Goal: Task Accomplishment & Management: Complete application form

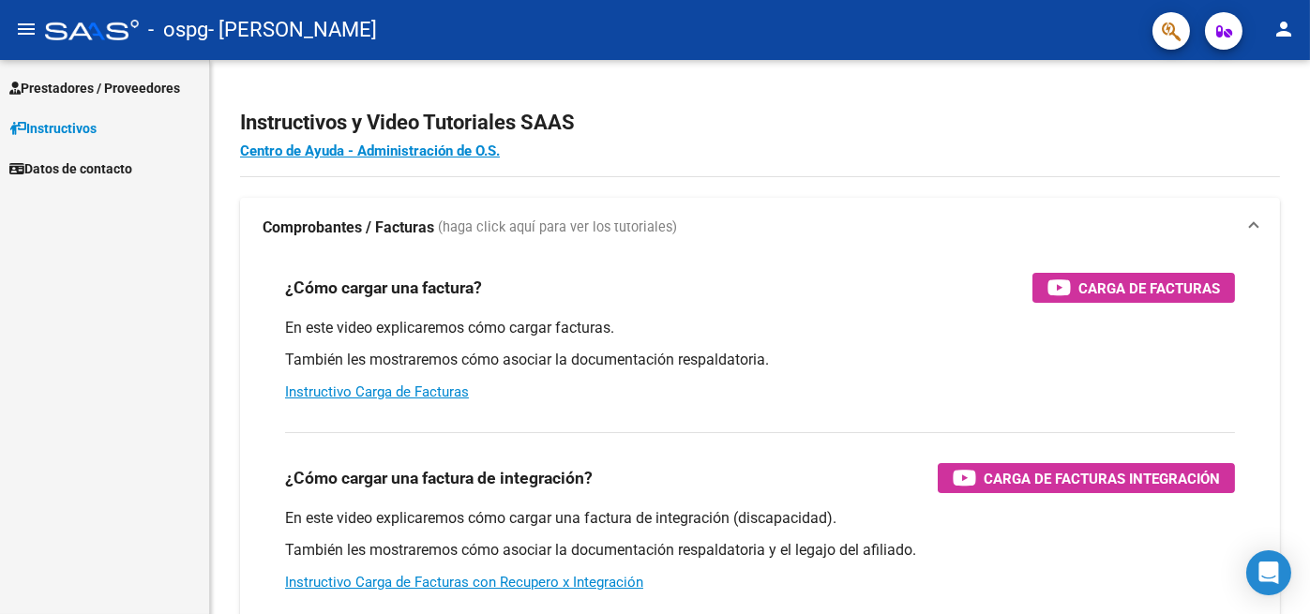
click at [63, 74] on link "Prestadores / Proveedores" at bounding box center [104, 88] width 209 height 40
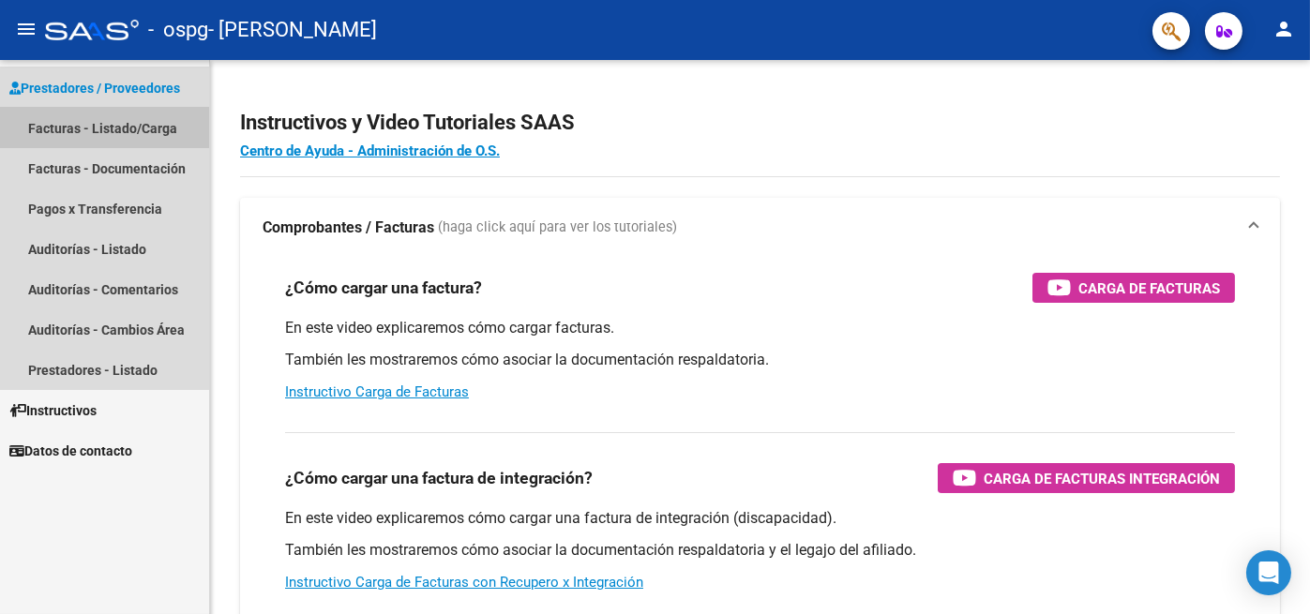
click at [91, 131] on link "Facturas - Listado/Carga" at bounding box center [104, 128] width 209 height 40
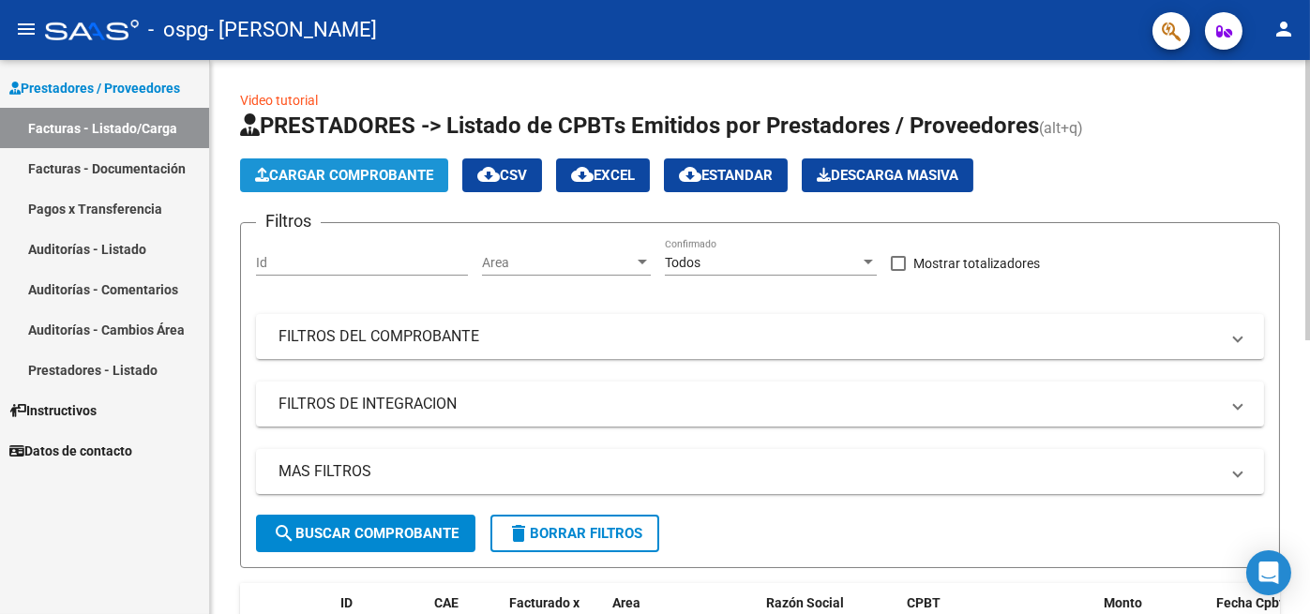
click at [338, 180] on span "Cargar Comprobante" at bounding box center [344, 175] width 178 height 17
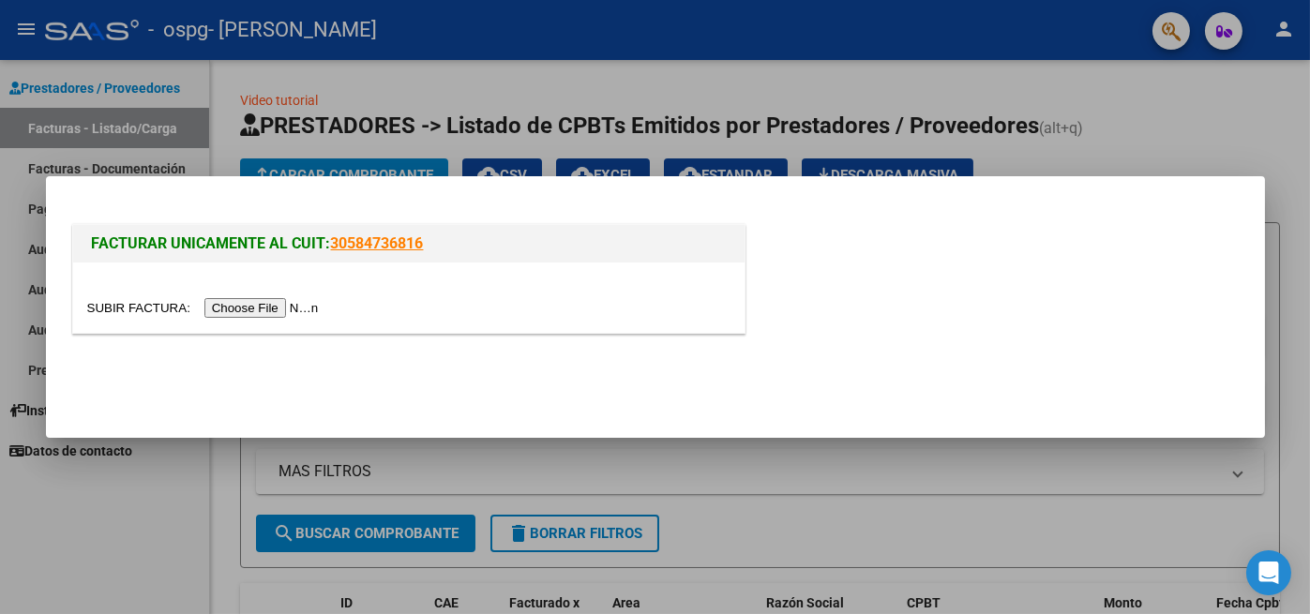
click at [252, 306] on input "file" at bounding box center [205, 308] width 237 height 20
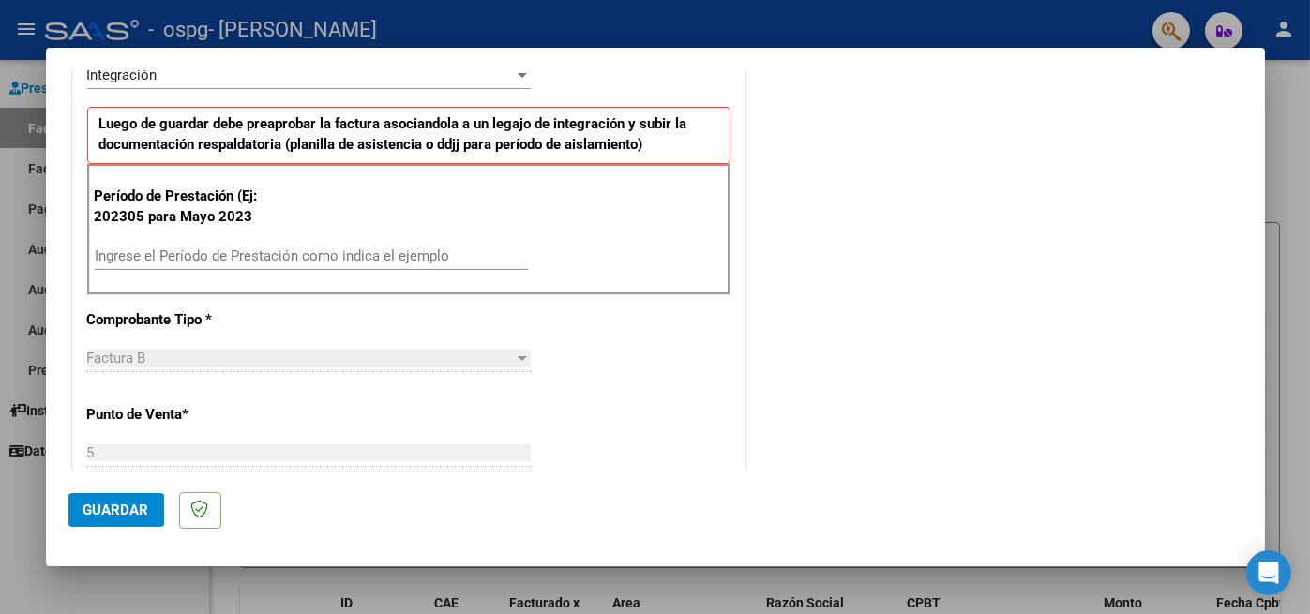
scroll to position [469, 0]
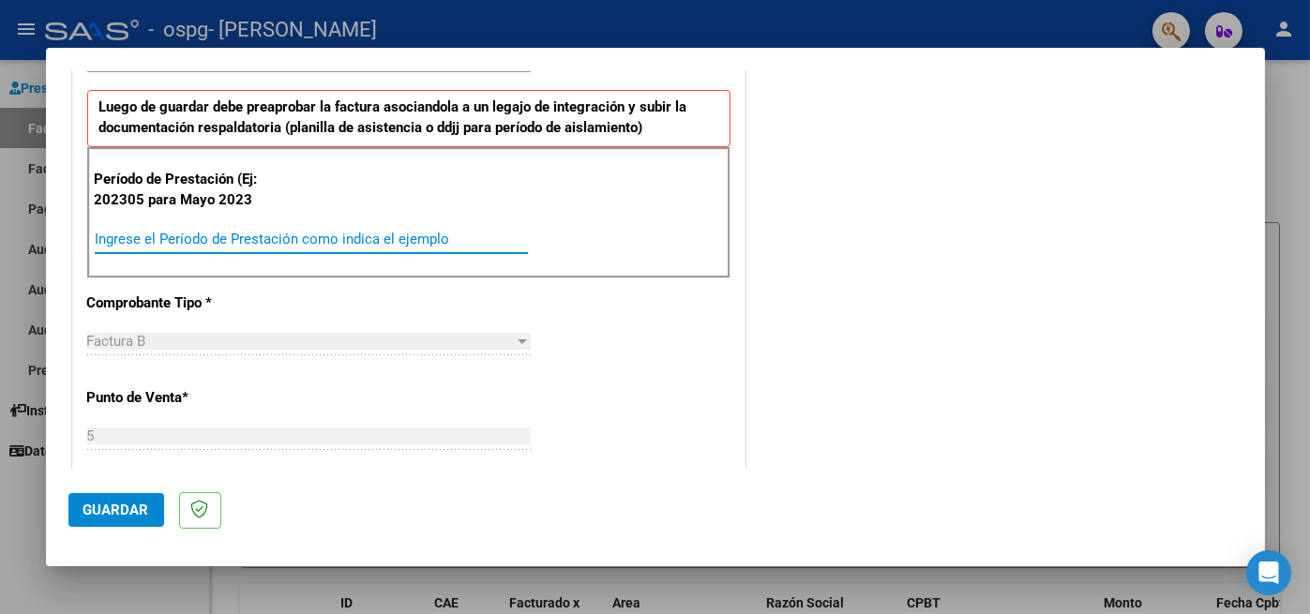
click at [295, 234] on input "Ingrese el Período de Prestación como indica el ejemplo" at bounding box center [311, 239] width 433 height 17
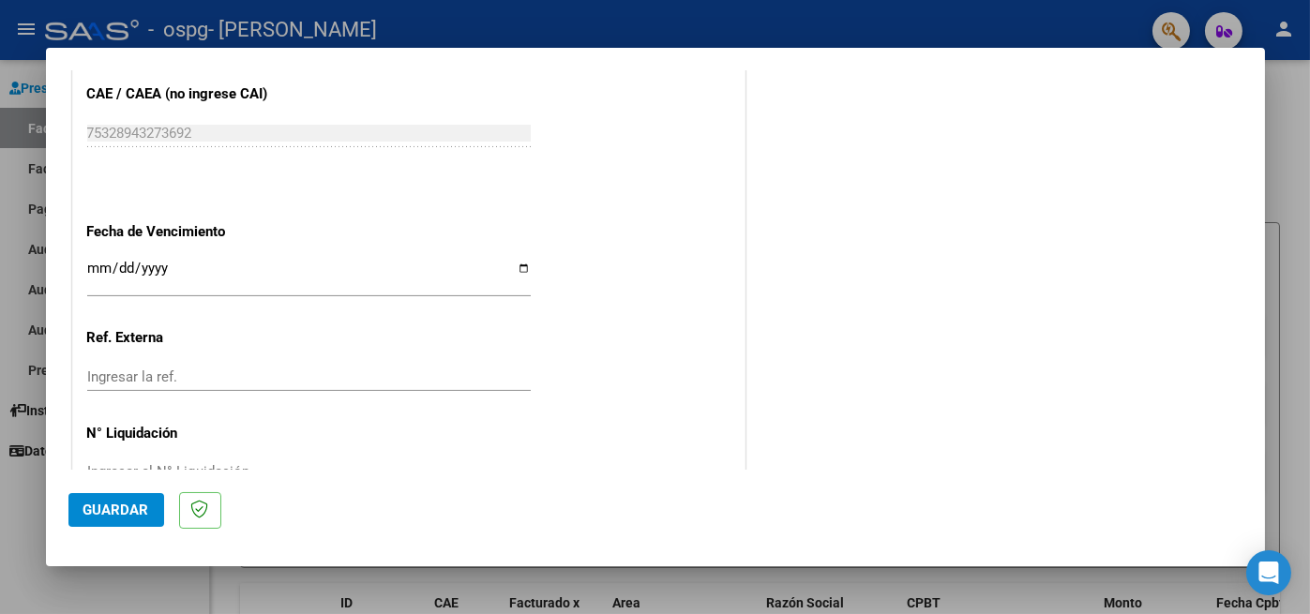
scroll to position [1212, 0]
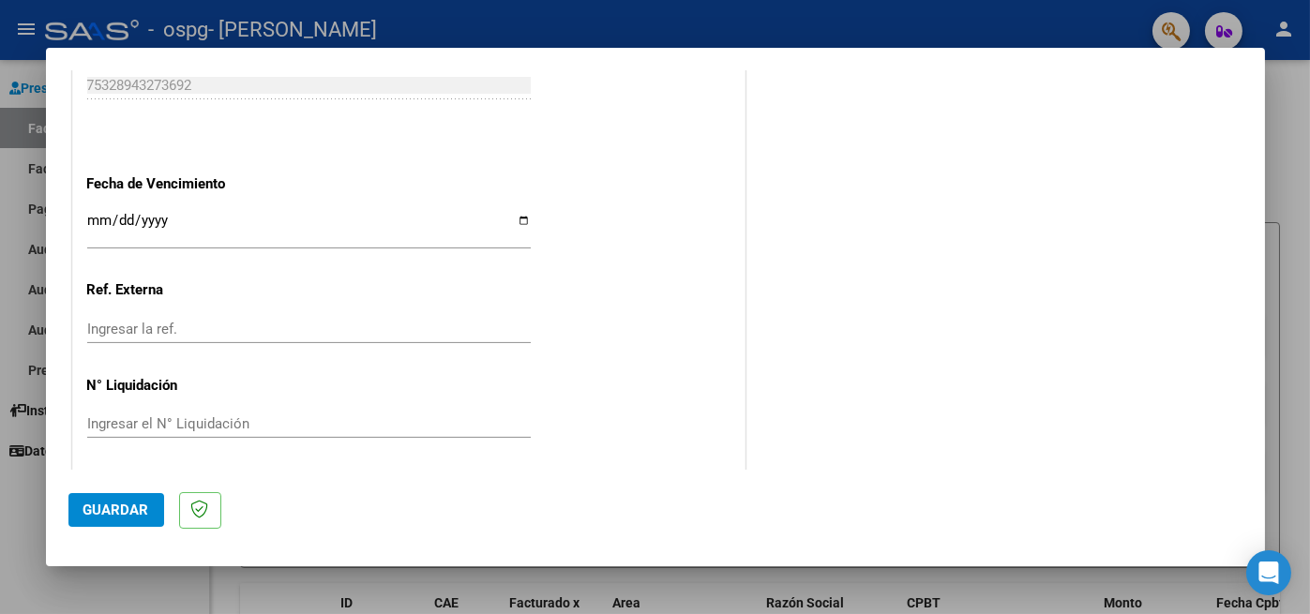
type input "202507"
click at [103, 217] on input "Ingresar la fecha" at bounding box center [309, 228] width 444 height 30
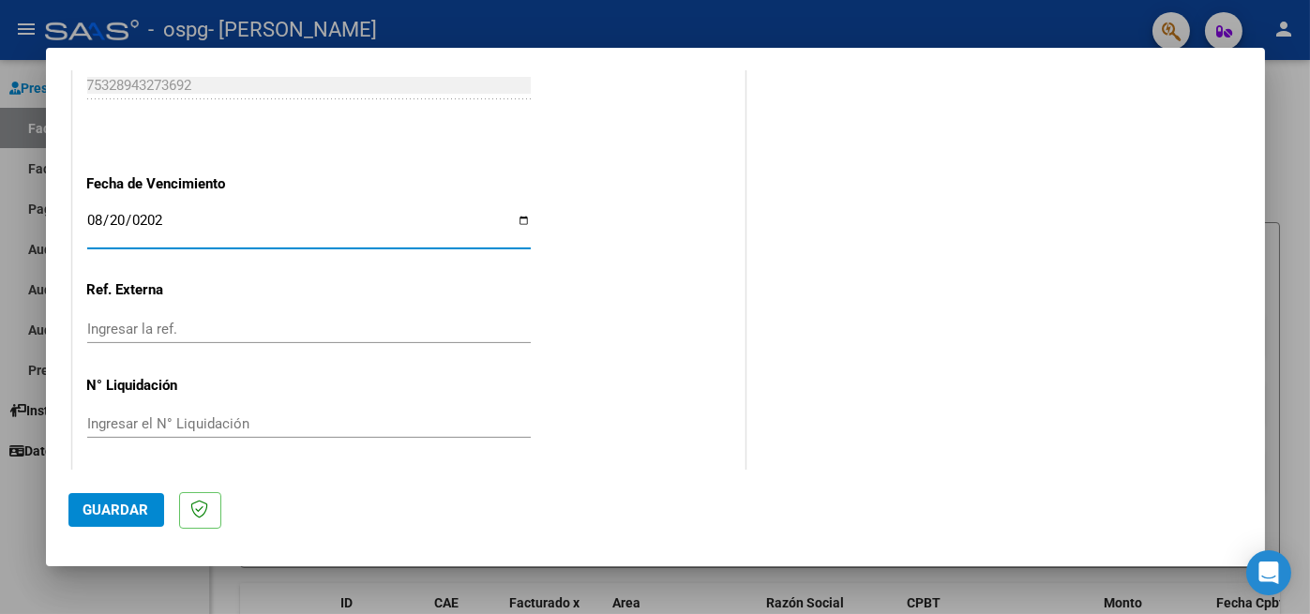
type input "[DATE]"
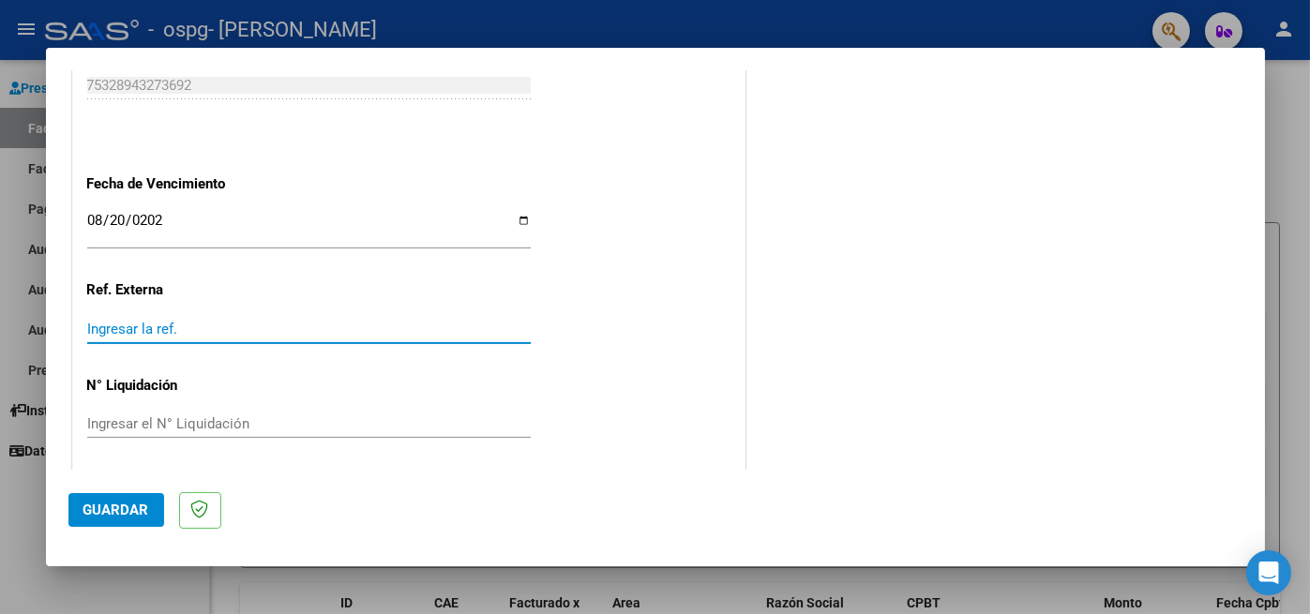
click at [175, 328] on input "Ingresar la ref." at bounding box center [309, 329] width 444 height 17
click at [182, 416] on input "Ingresar el N° Liquidación" at bounding box center [309, 424] width 444 height 17
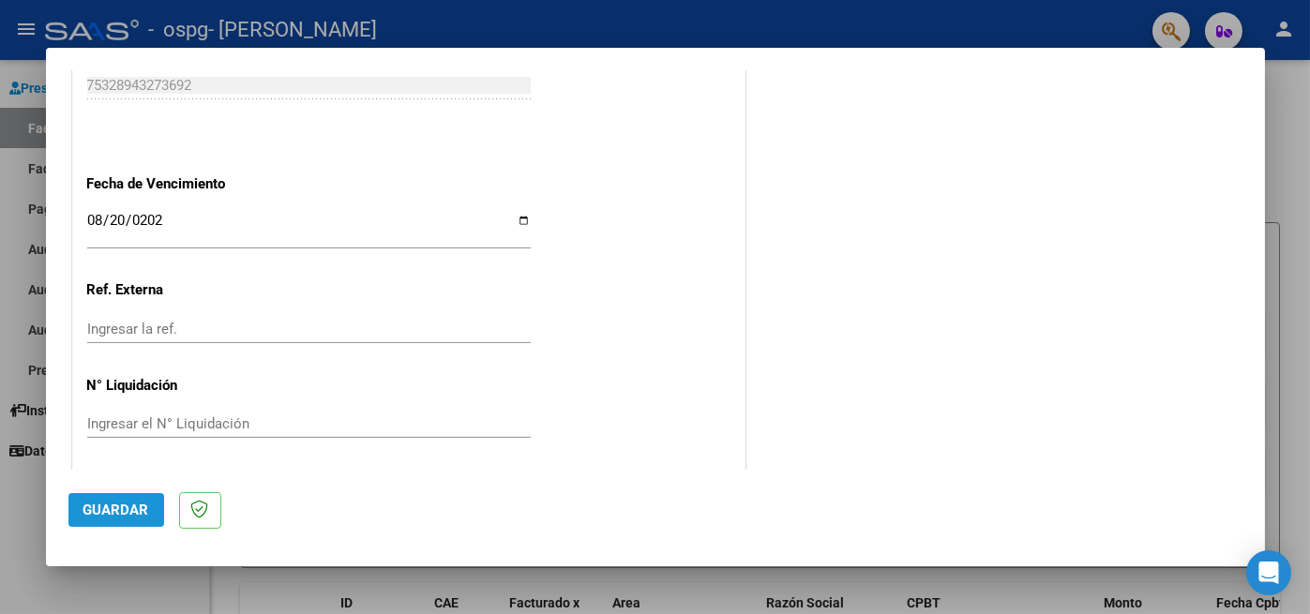
click at [113, 503] on span "Guardar" at bounding box center [116, 510] width 66 height 17
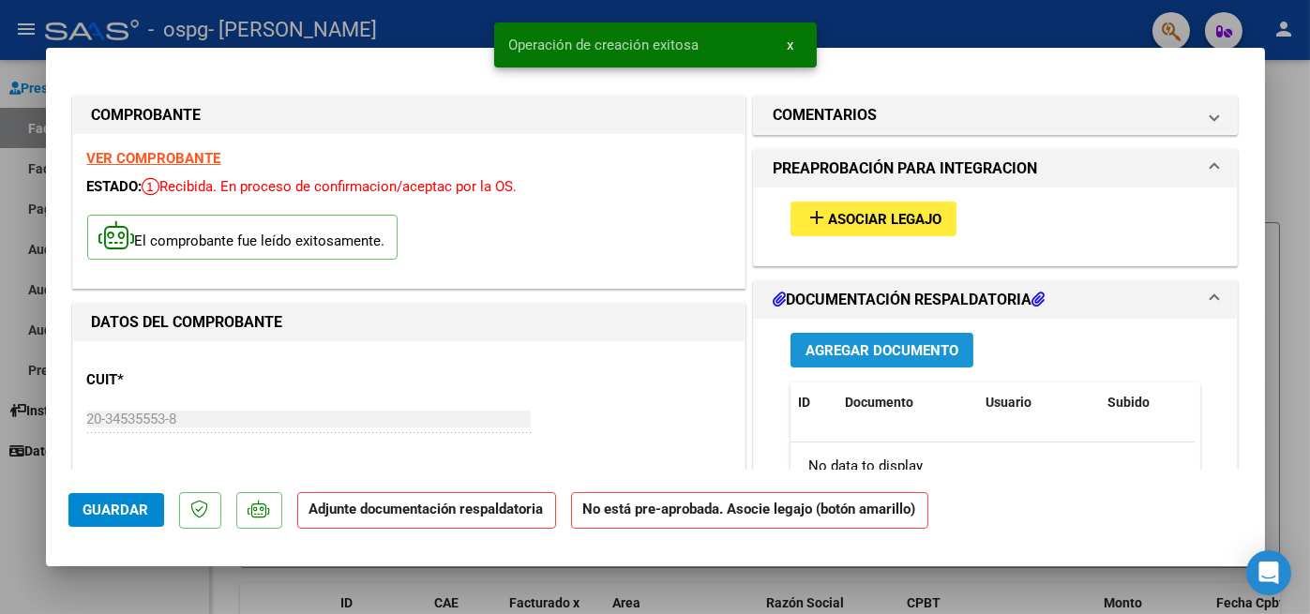
click at [899, 351] on span "Agregar Documento" at bounding box center [882, 350] width 153 height 17
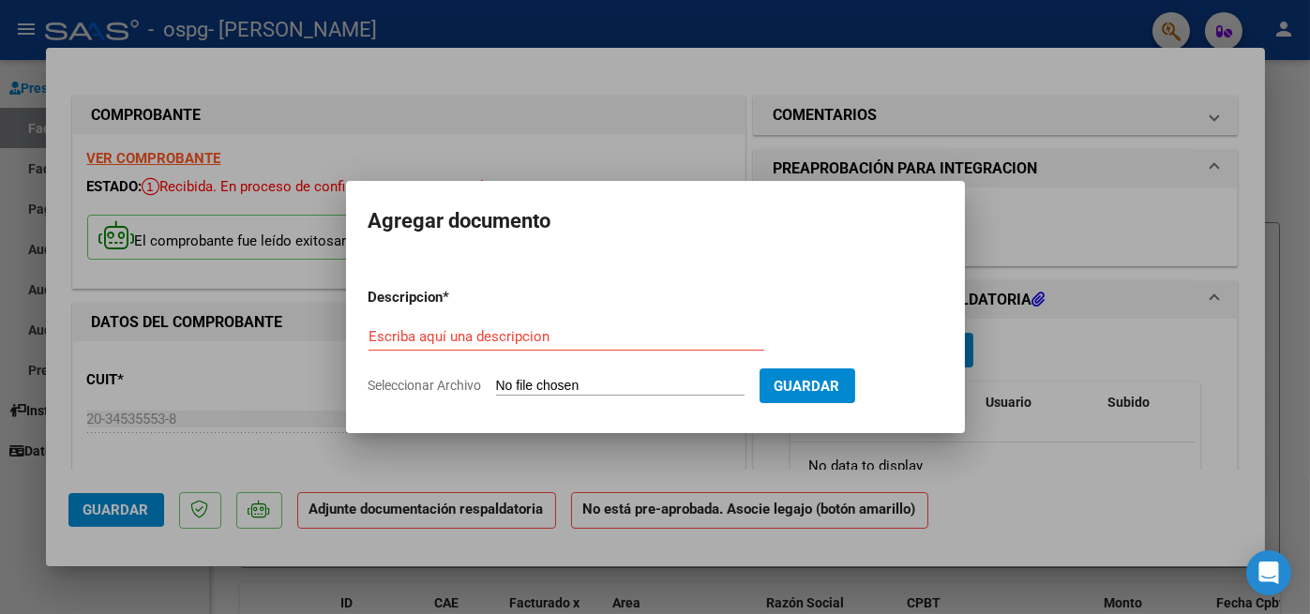
click at [652, 345] on div "Escriba aquí una descripcion" at bounding box center [567, 337] width 396 height 28
type input "ASISTENCIA"
click at [518, 394] on input "Seleccionar Archivo" at bounding box center [620, 387] width 249 height 18
type input "C:\fakepath\[PERSON_NAME] horas JULIO.pdf"
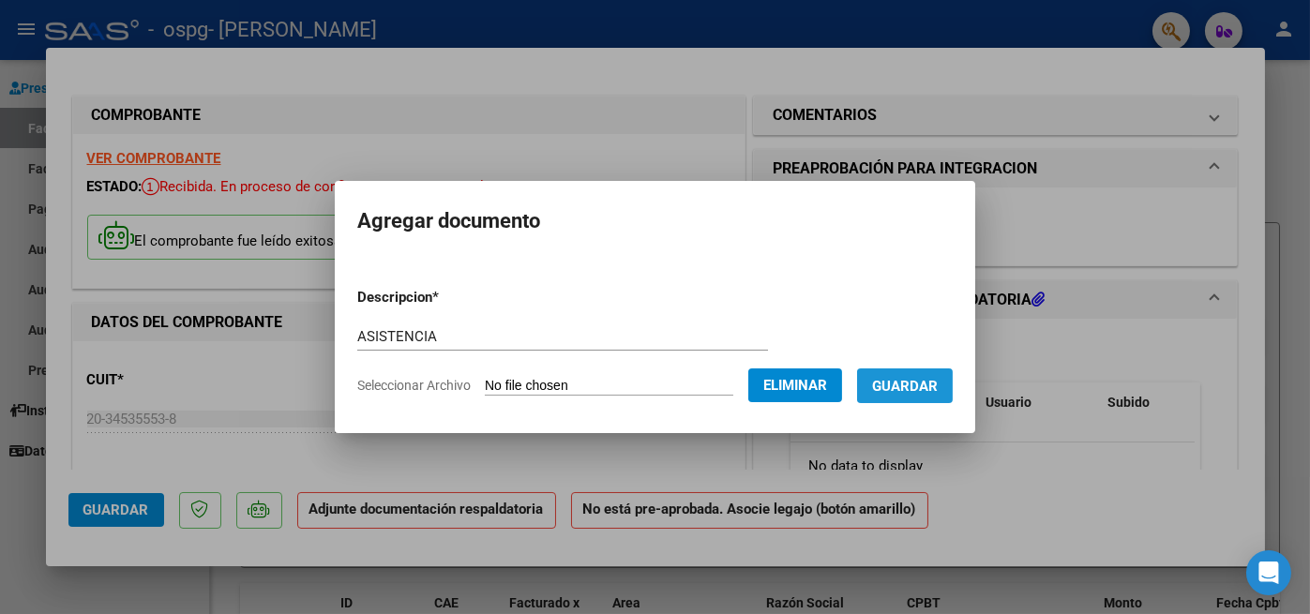
click at [938, 388] on span "Guardar" at bounding box center [905, 386] width 66 height 17
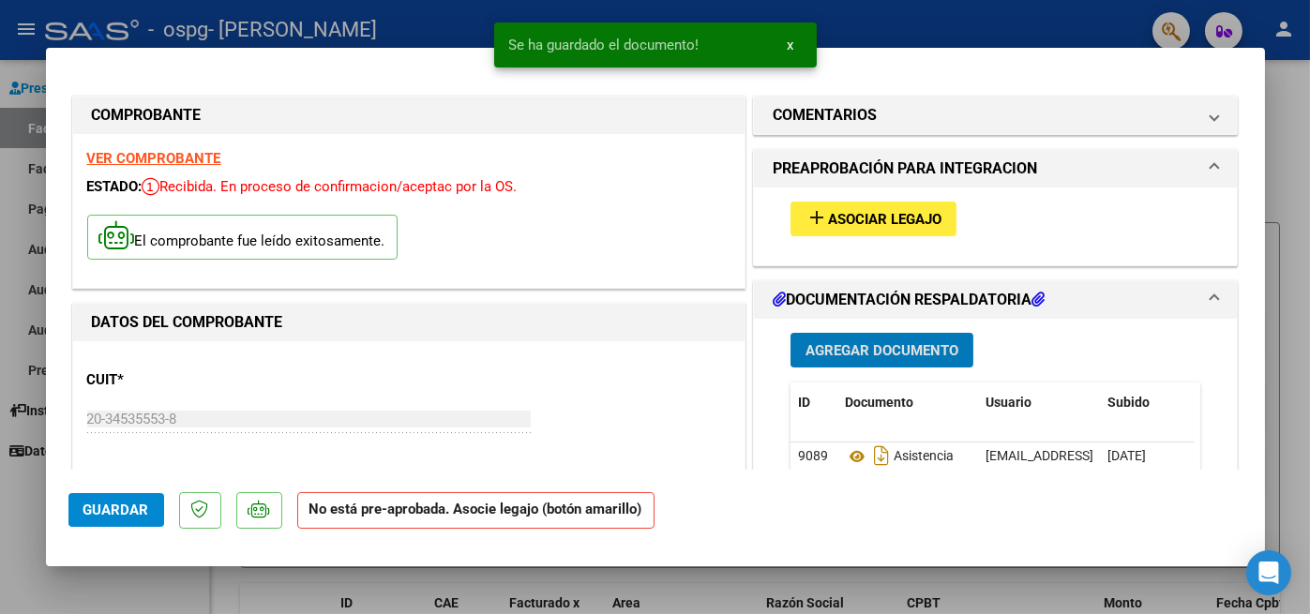
click at [129, 519] on span "Guardar" at bounding box center [116, 510] width 66 height 17
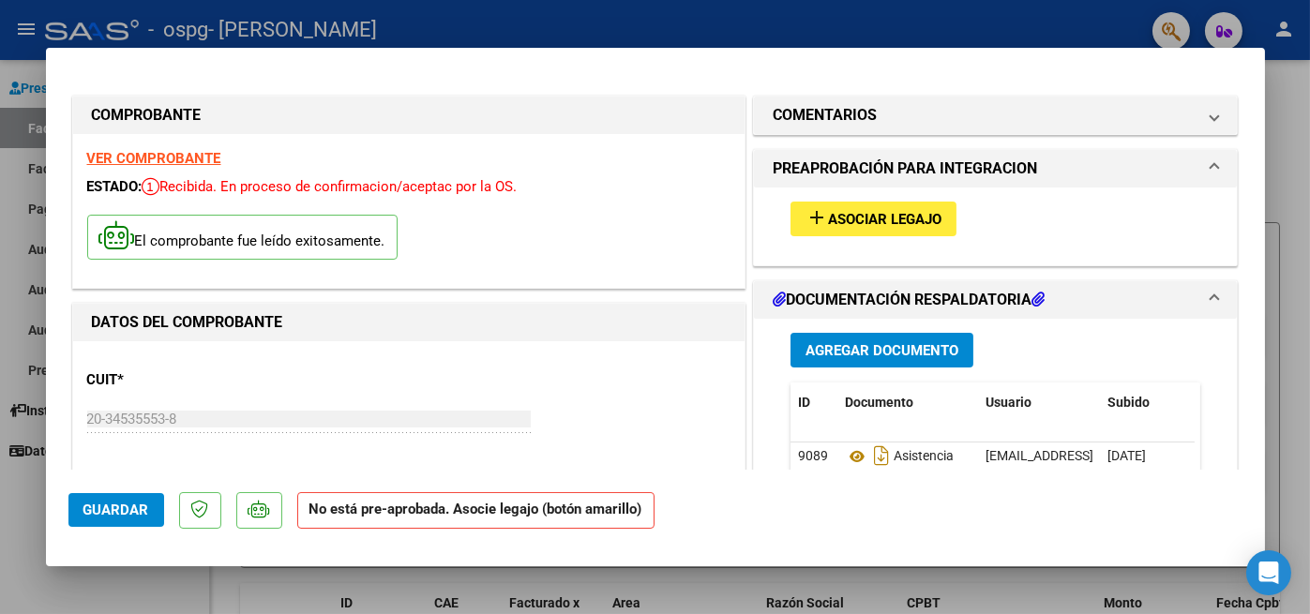
click at [110, 491] on mat-dialog-actions "Guardar No está pre-aprobada. Asocie legajo (botón amarillo)" at bounding box center [655, 507] width 1174 height 74
click at [110, 501] on button "Guardar" at bounding box center [116, 510] width 96 height 34
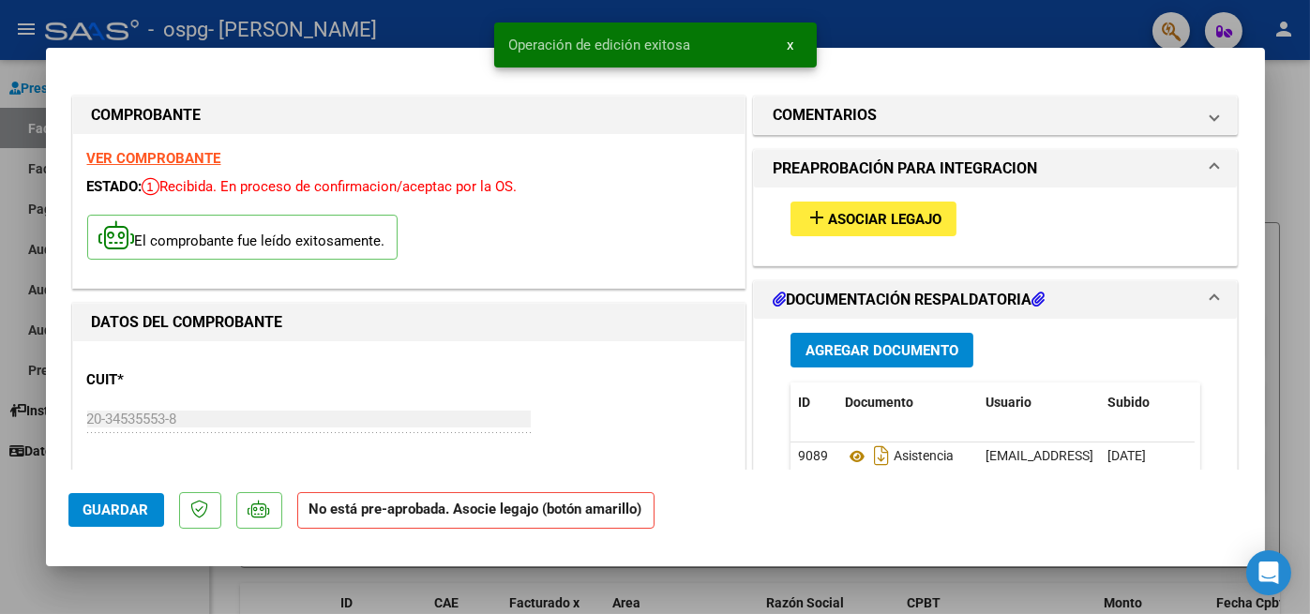
drag, startPoint x: 795, startPoint y: 50, endPoint x: 753, endPoint y: 36, distance: 44.5
click at [794, 50] on button "x" at bounding box center [791, 45] width 37 height 34
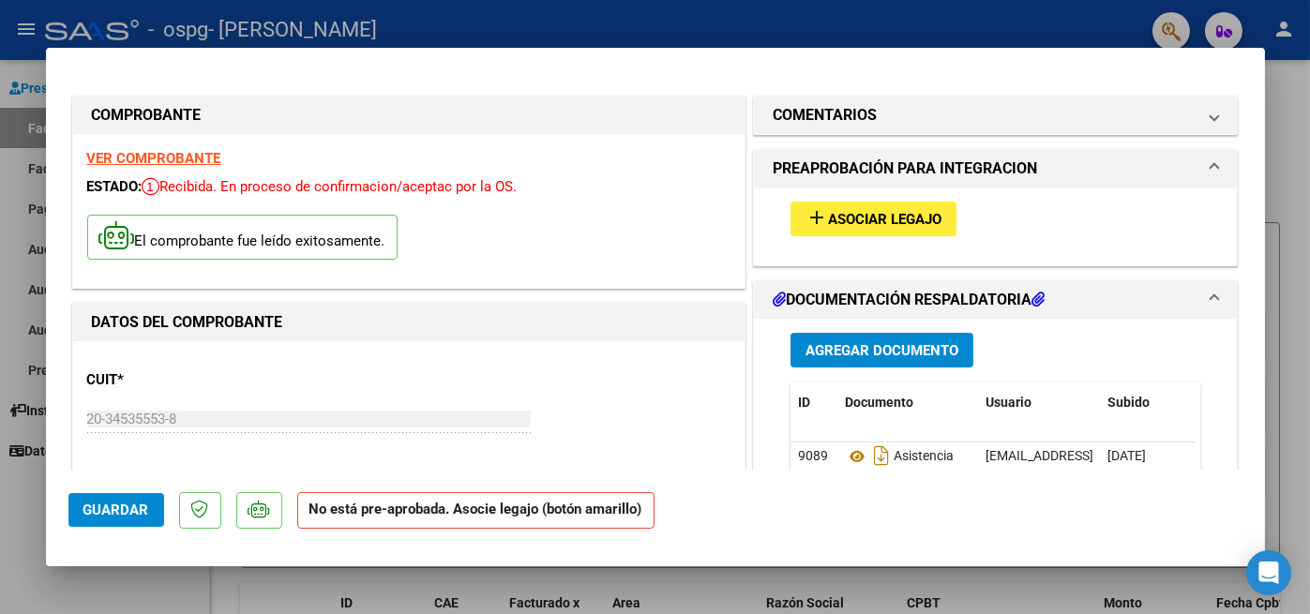
click at [722, 25] on div at bounding box center [655, 307] width 1310 height 614
type input "$ 0,00"
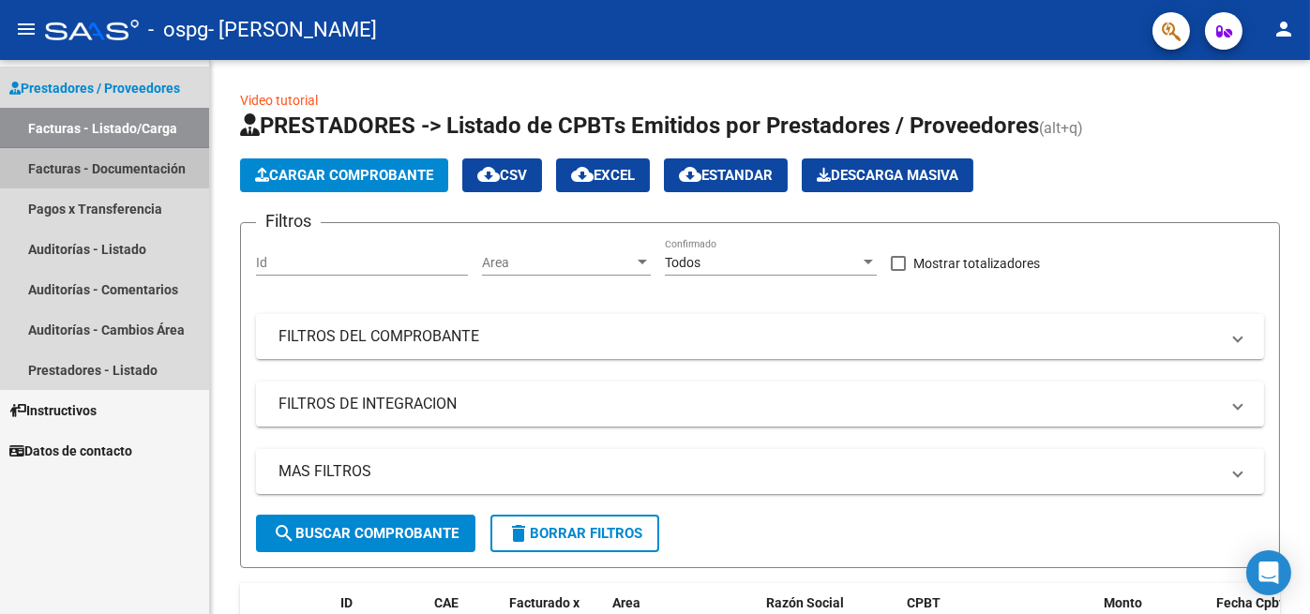
click at [123, 174] on link "Facturas - Documentación" at bounding box center [104, 168] width 209 height 40
